Goal: Task Accomplishment & Management: Complete application form

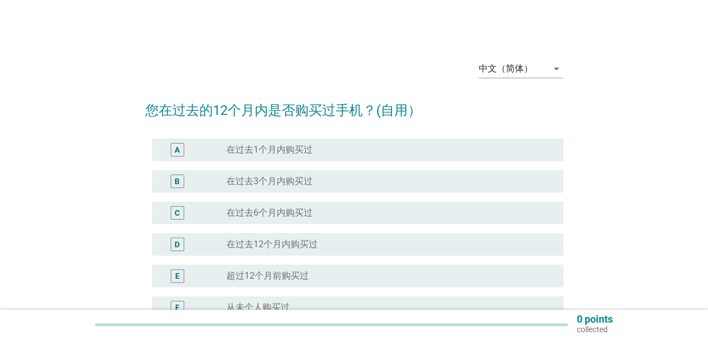
click at [303, 181] on label "在过去3个月内购买过" at bounding box center [269, 181] width 86 height 11
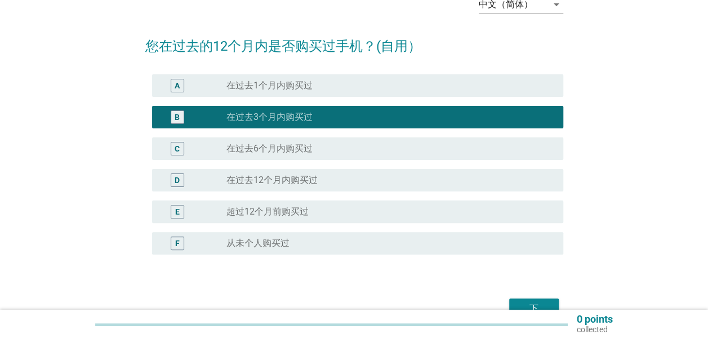
scroll to position [127, 0]
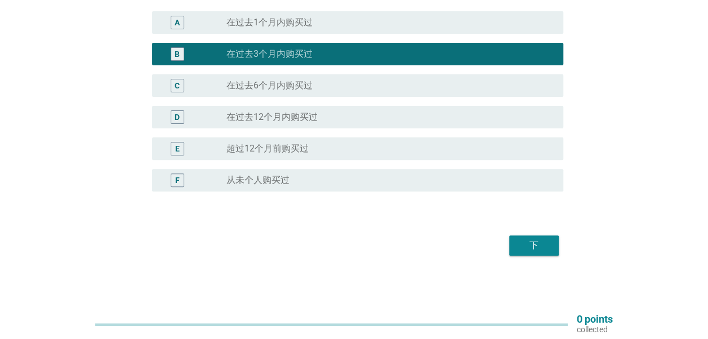
click at [532, 245] on div "下" at bounding box center [534, 246] width 32 height 14
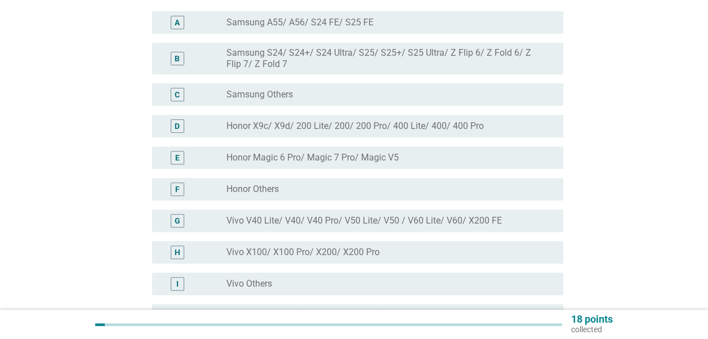
scroll to position [0, 0]
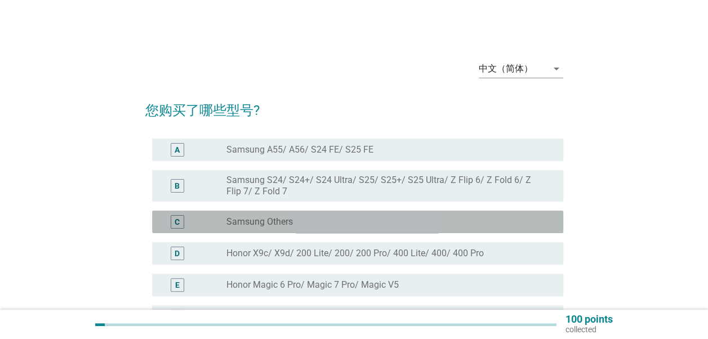
click at [293, 221] on div "radio_button_unchecked Samsung Others" at bounding box center [385, 221] width 319 height 11
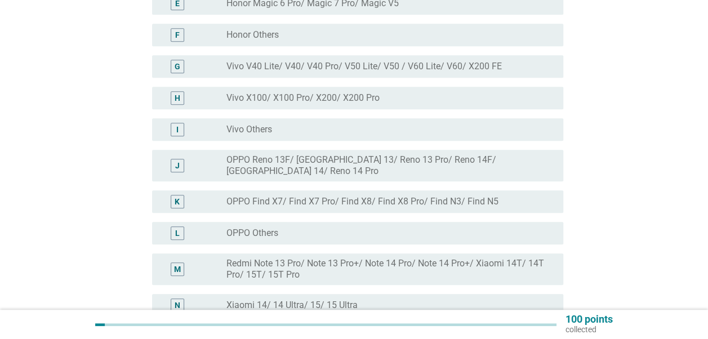
scroll to position [394, 0]
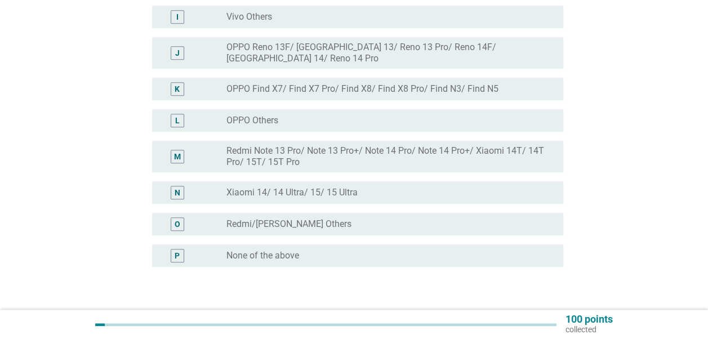
click at [251, 117] on div "radio_button_unchecked OPPO Others" at bounding box center [390, 121] width 328 height 14
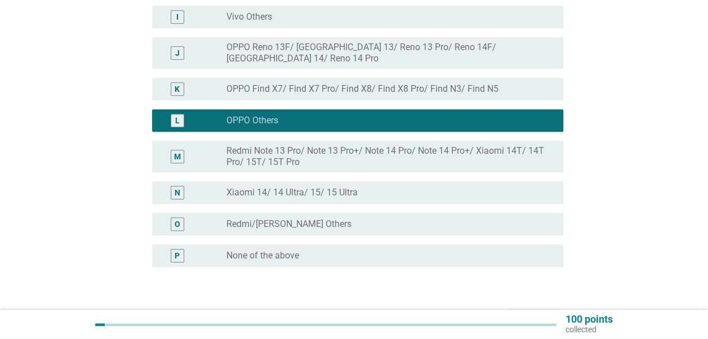
scroll to position [451, 0]
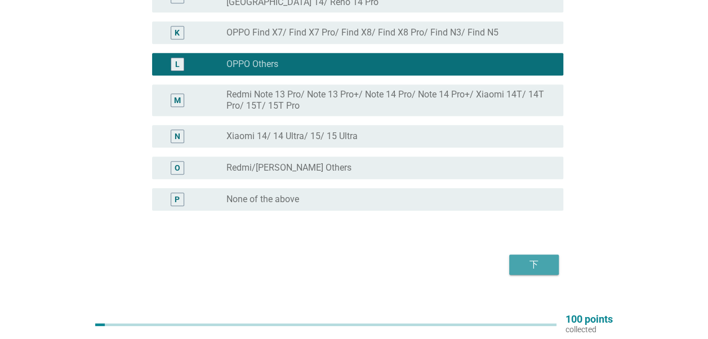
click at [538, 260] on div "下" at bounding box center [534, 265] width 32 height 14
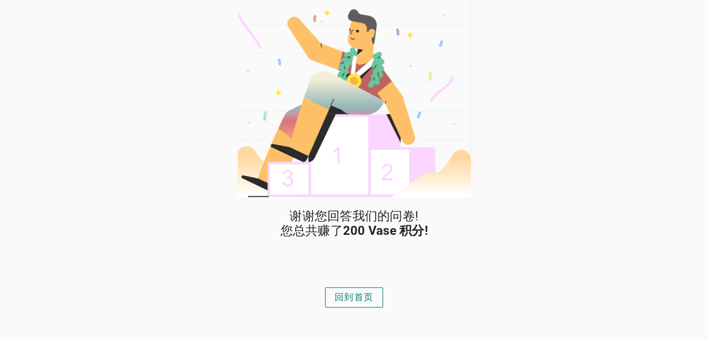
click at [364, 287] on button "回到首页" at bounding box center [354, 297] width 58 height 20
